Goal: Task Accomplishment & Management: Complete application form

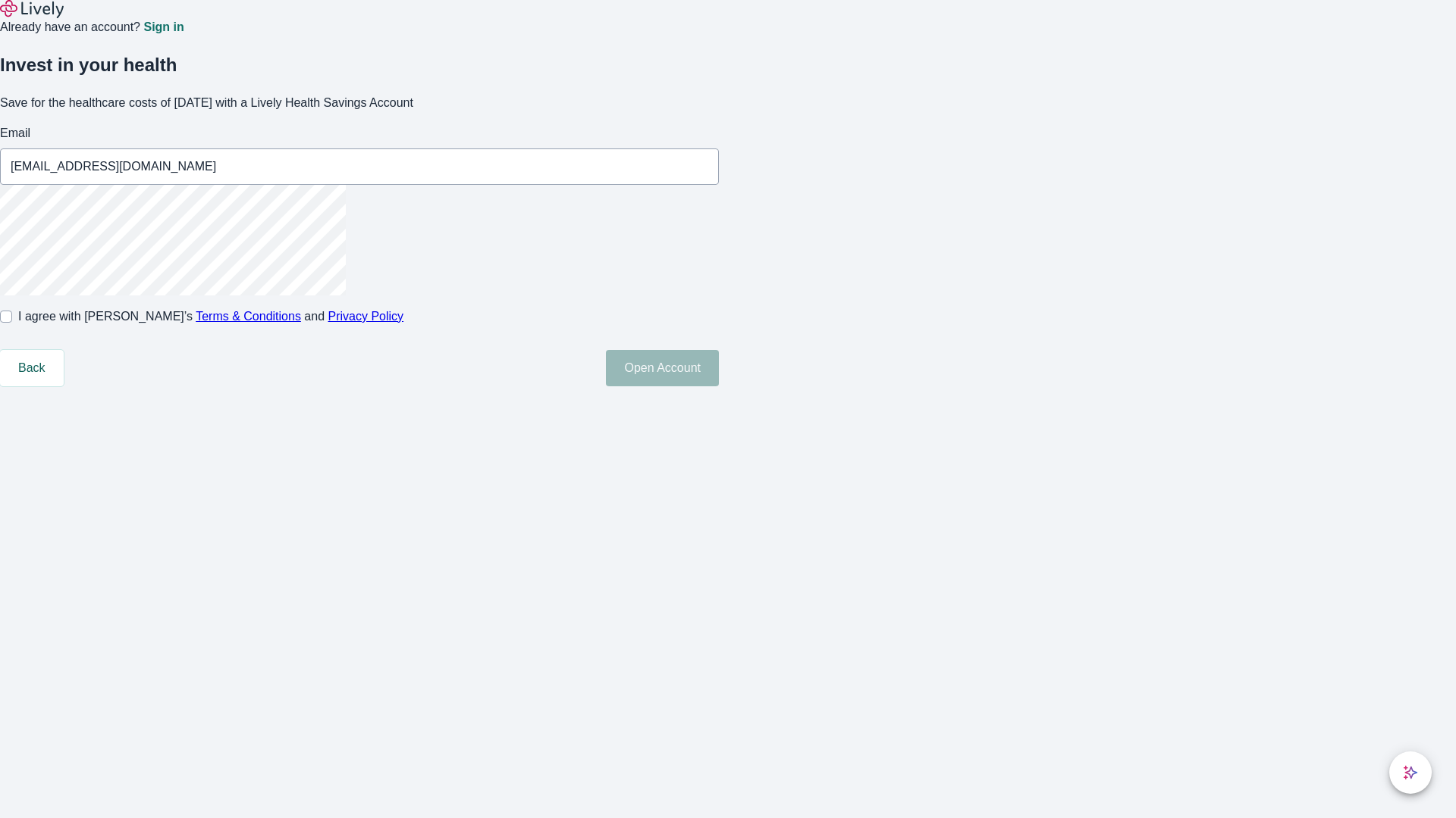
click at [12, 323] on input "I agree with Lively’s Terms & Conditions and Privacy Policy" at bounding box center [6, 317] width 12 height 12
checkbox input "true"
click at [719, 386] on button "Open Account" at bounding box center [661, 368] width 113 height 36
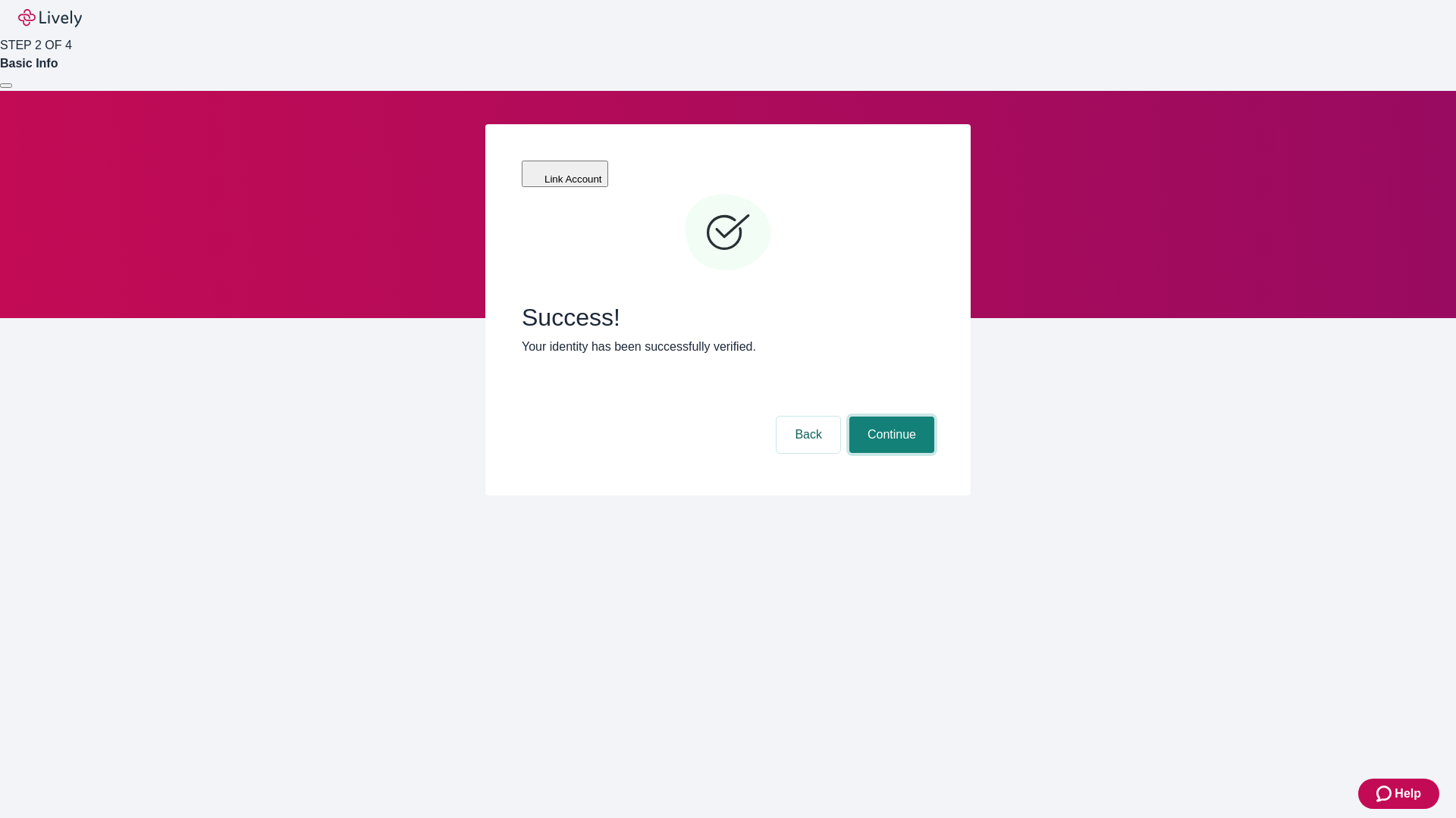
click at [889, 417] on button "Continue" at bounding box center [892, 434] width 85 height 36
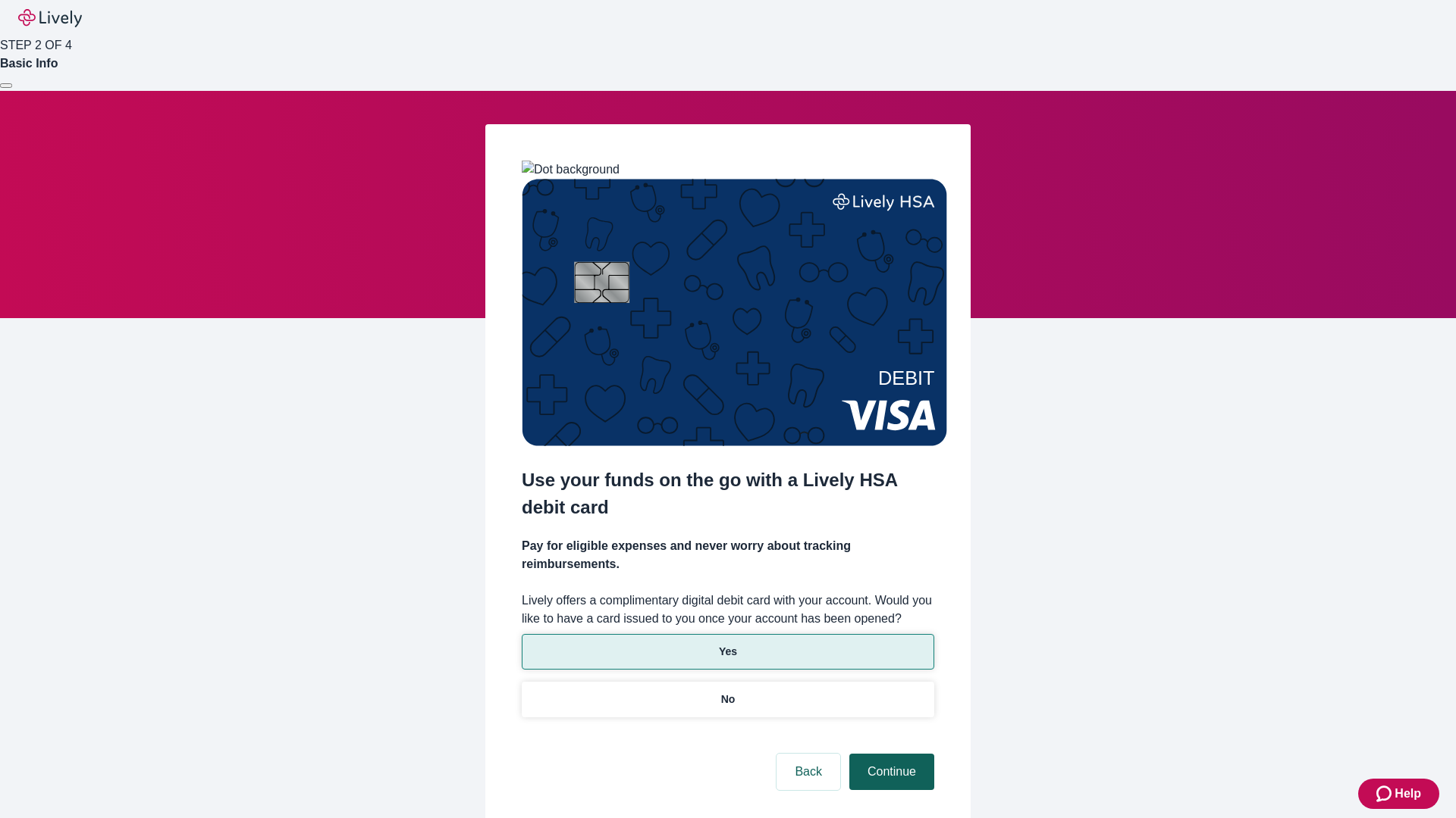
click at [727, 644] on p "Yes" at bounding box center [728, 652] width 19 height 16
click at [889, 754] on button "Continue" at bounding box center [892, 772] width 85 height 36
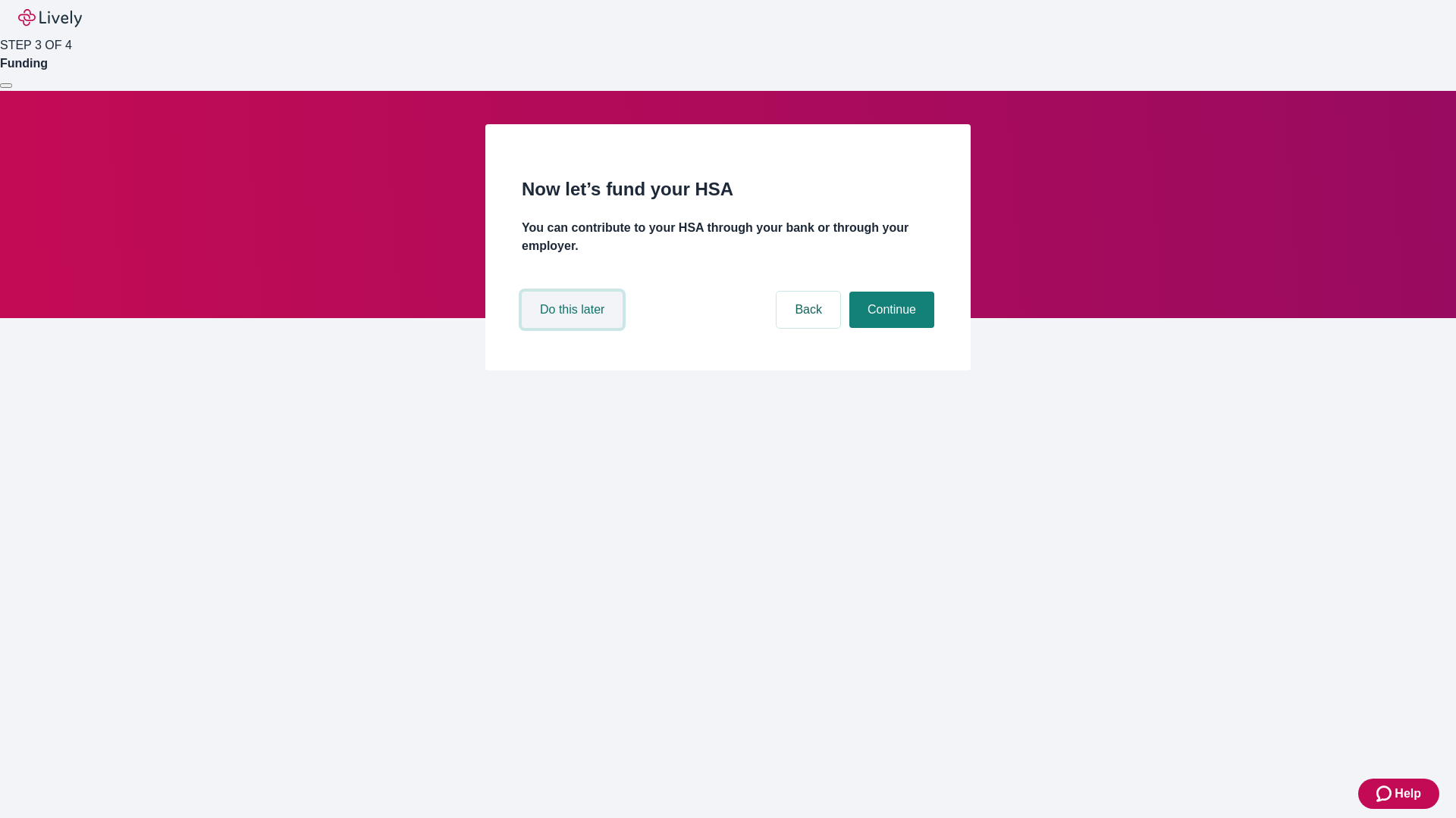
click at [574, 328] on button "Do this later" at bounding box center [572, 309] width 101 height 36
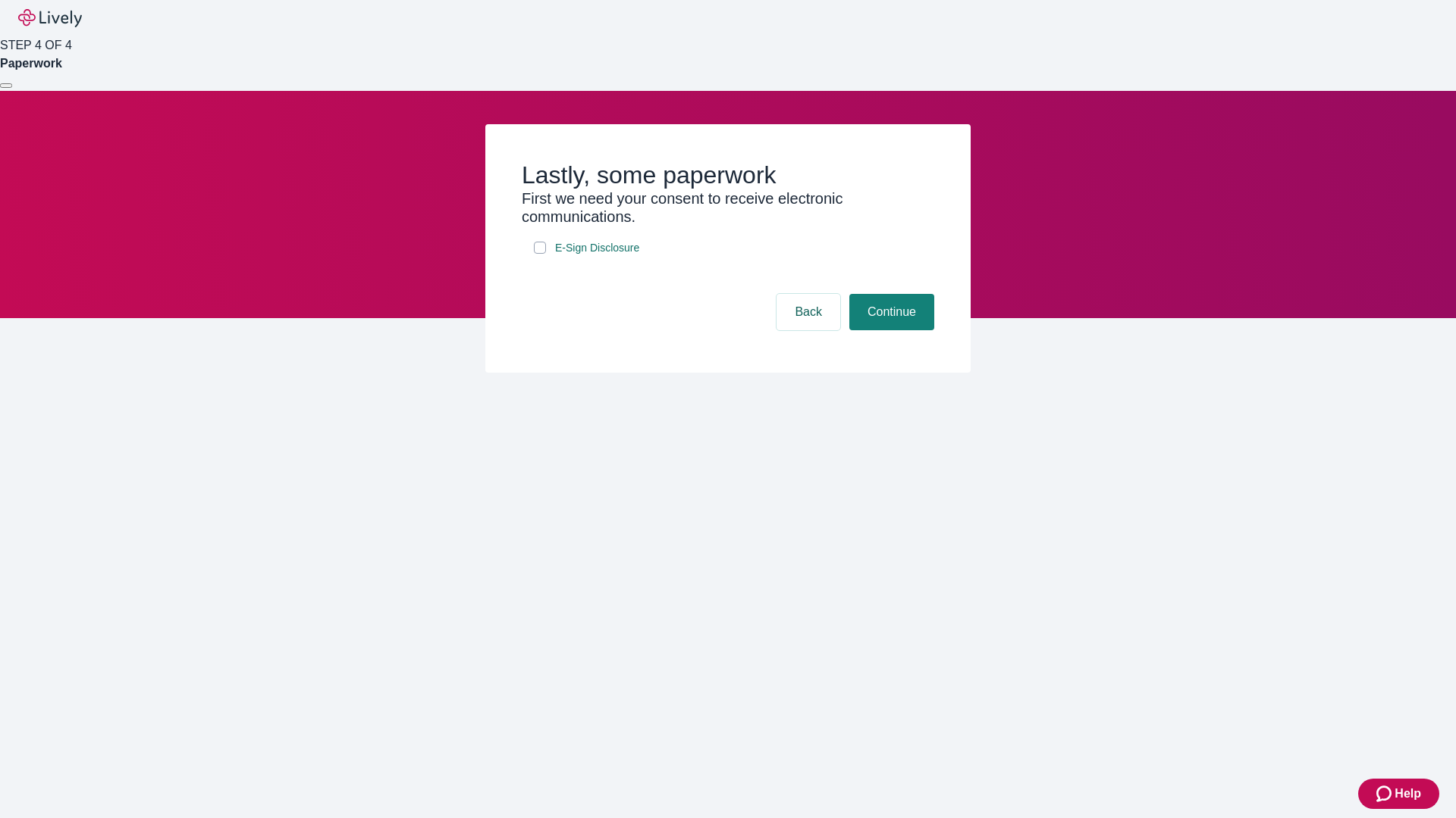
click at [540, 253] on input "E-Sign Disclosure" at bounding box center [540, 248] width 12 height 12
checkbox input "true"
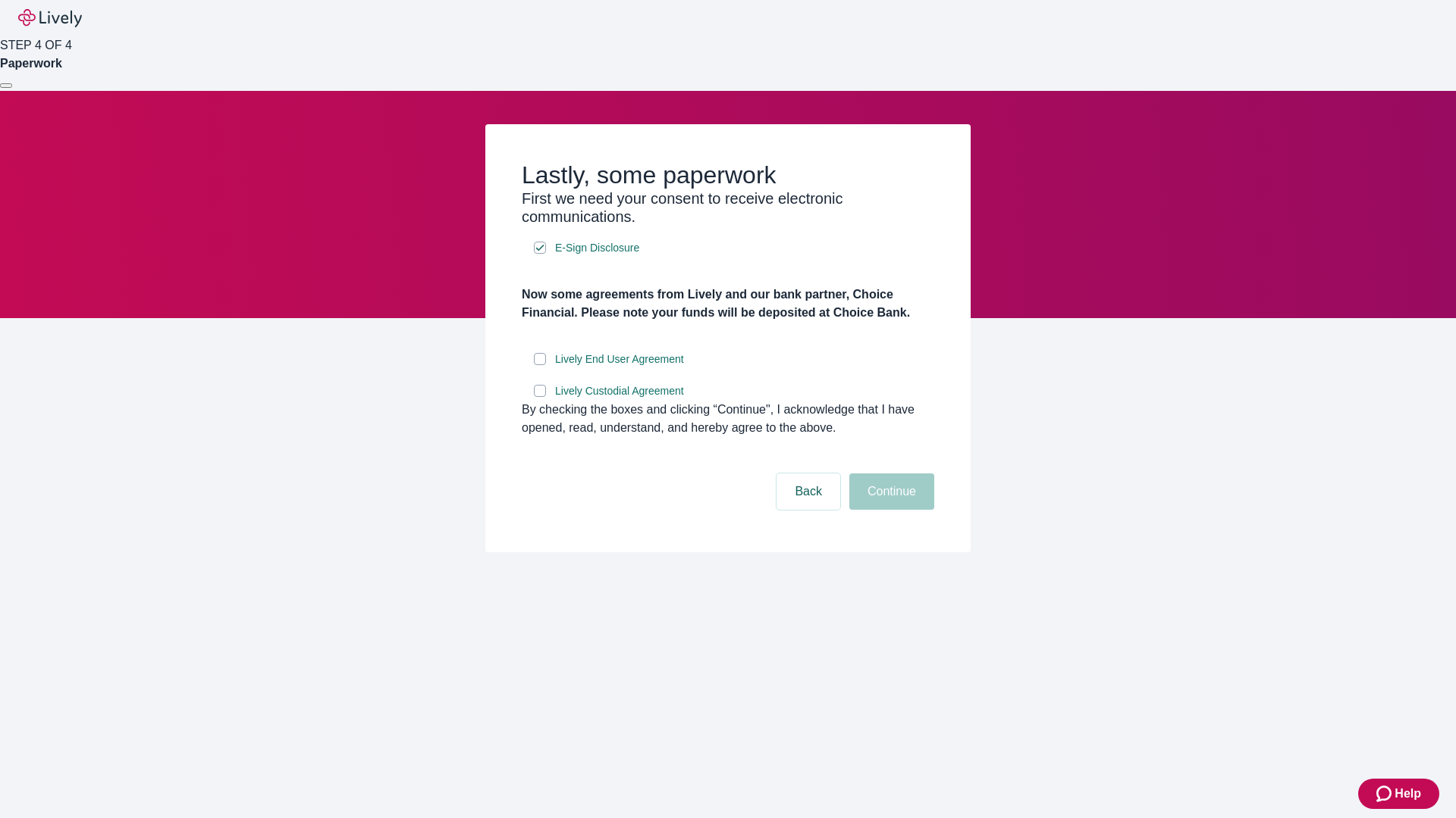
click at [540, 365] on input "Lively End User Agreement" at bounding box center [540, 359] width 12 height 12
checkbox input "true"
click at [540, 397] on input "Lively Custodial Agreement" at bounding box center [540, 391] width 12 height 12
checkbox input "true"
click at [889, 510] on button "Continue" at bounding box center [892, 491] width 85 height 36
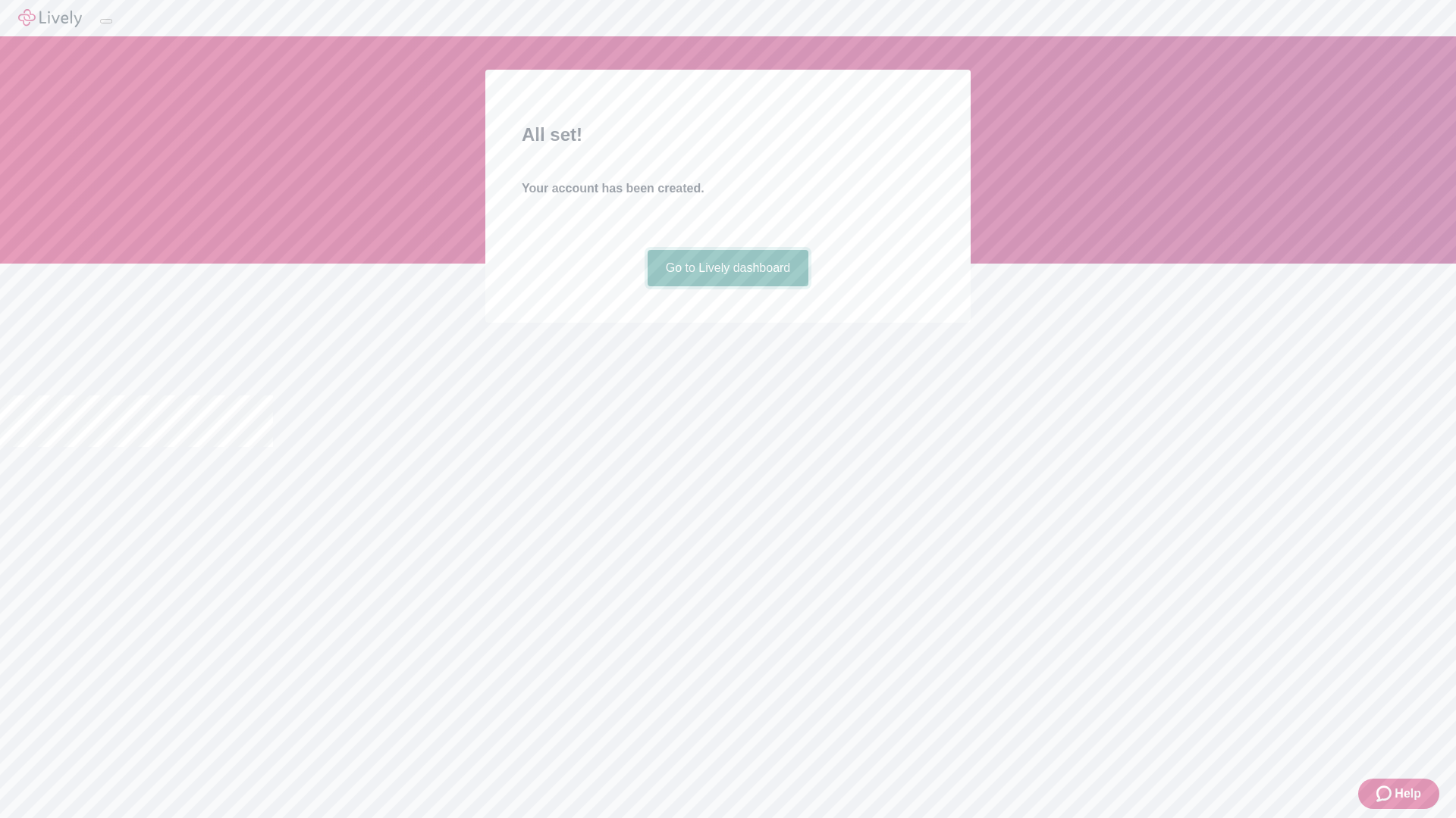
click at [727, 286] on link "Go to Lively dashboard" at bounding box center [728, 268] width 161 height 36
